Goal: Navigation & Orientation: Understand site structure

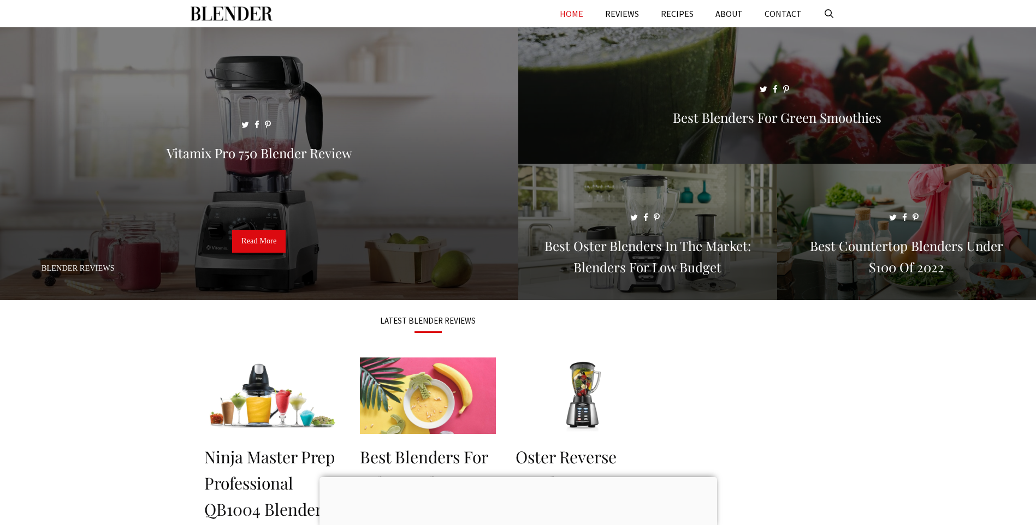
drag, startPoint x: 338, startPoint y: 2, endPoint x: 338, endPoint y: -5, distance: 7.1
